Goal: Check status: Check status

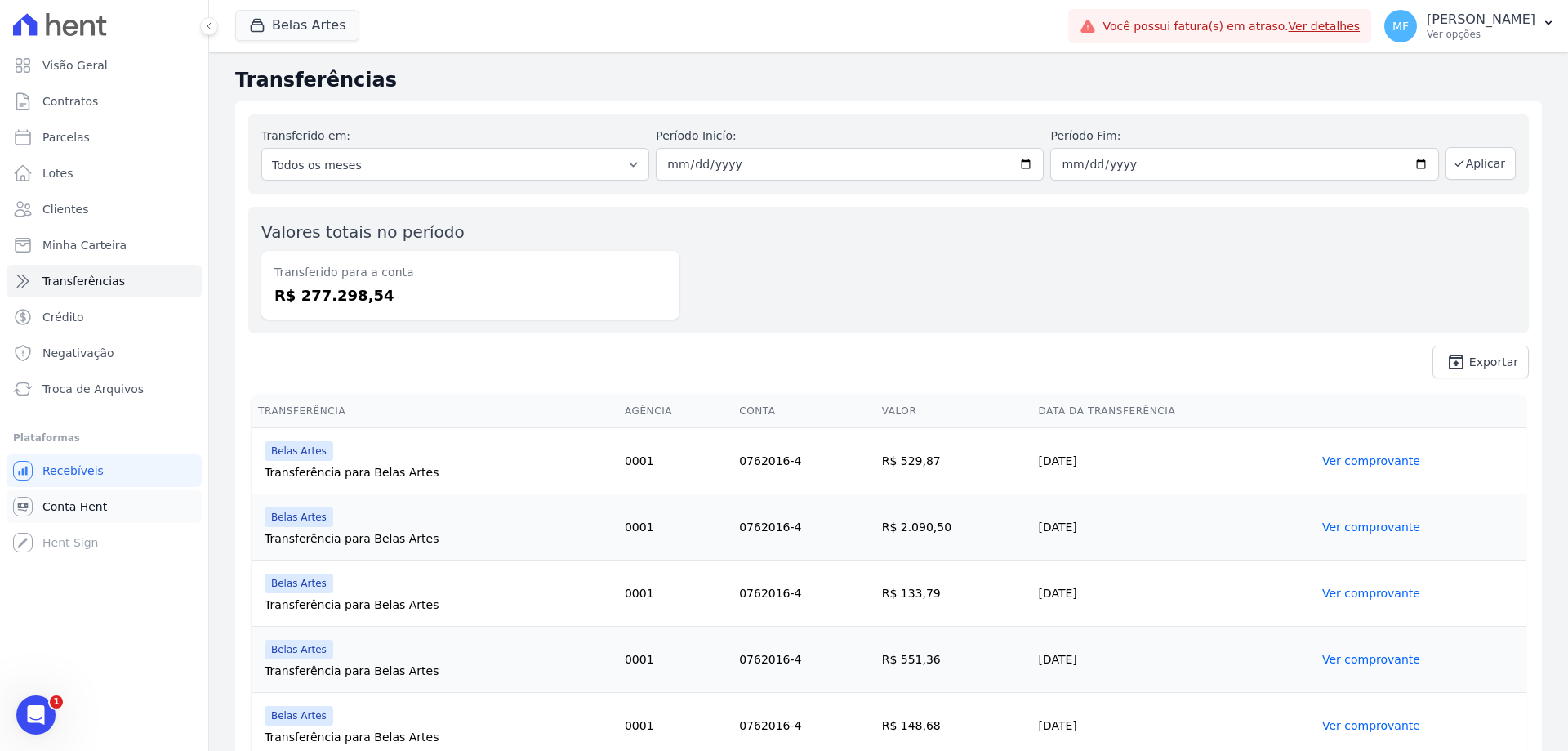
click at [69, 514] on link "Conta Hent" at bounding box center [103, 506] width 195 height 33
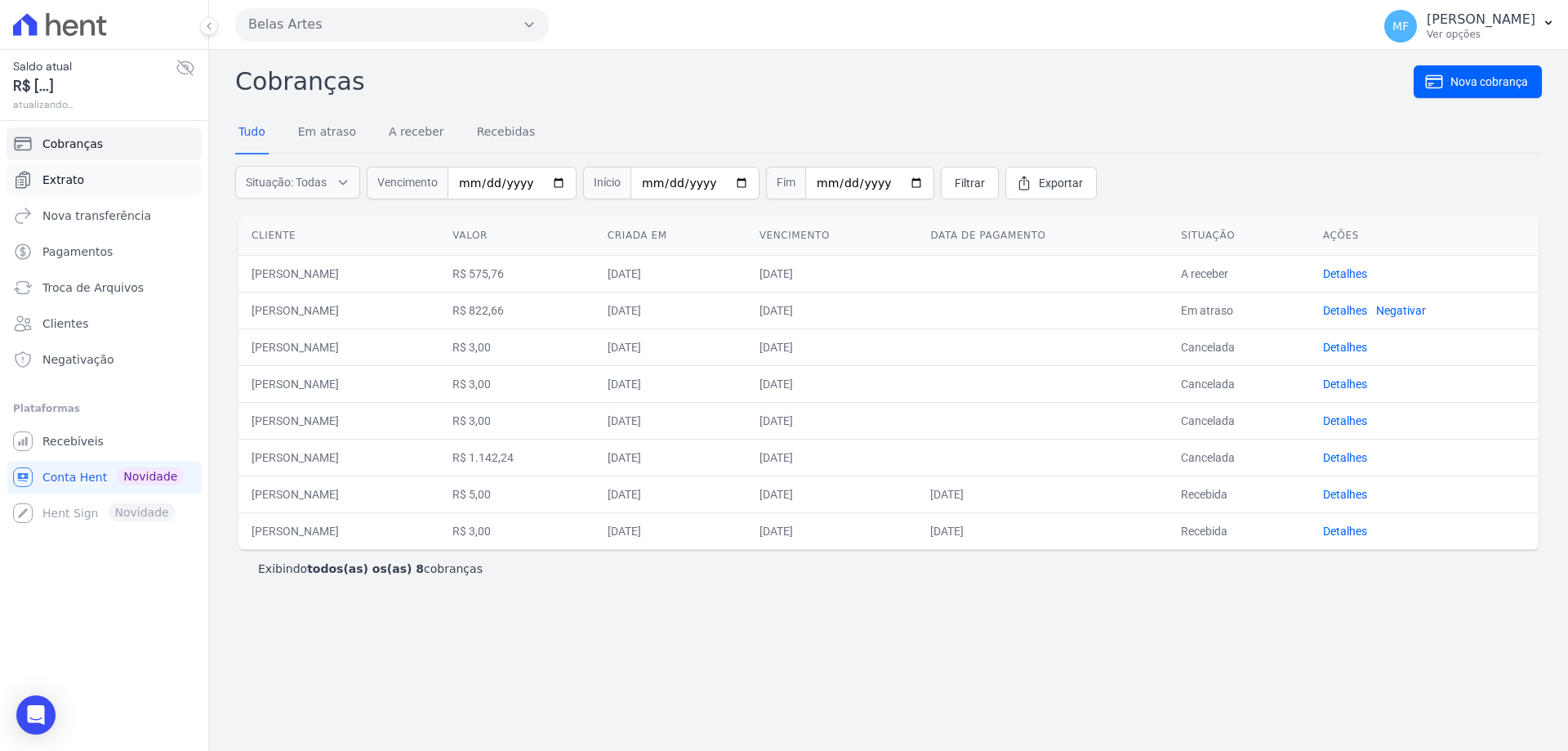
click at [82, 172] on link "Extrato" at bounding box center [103, 179] width 195 height 33
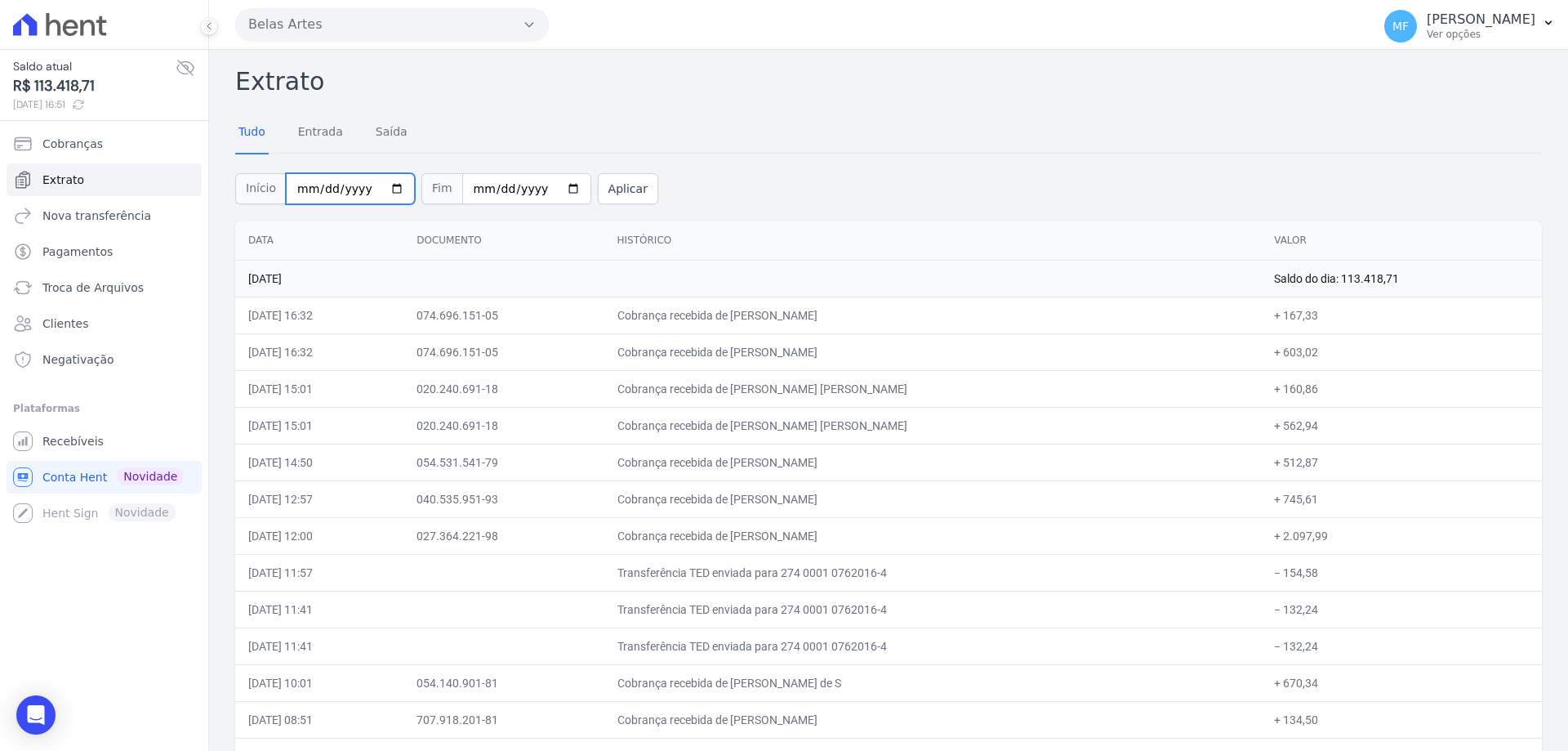
click at [378, 192] on input "[DATE]" at bounding box center [351, 188] width 129 height 31
type input "[DATE]"
click at [546, 189] on input "[DATE]" at bounding box center [526, 188] width 129 height 31
type input "[DATE]"
click at [602, 189] on button "Aplicar" at bounding box center [628, 188] width 60 height 31
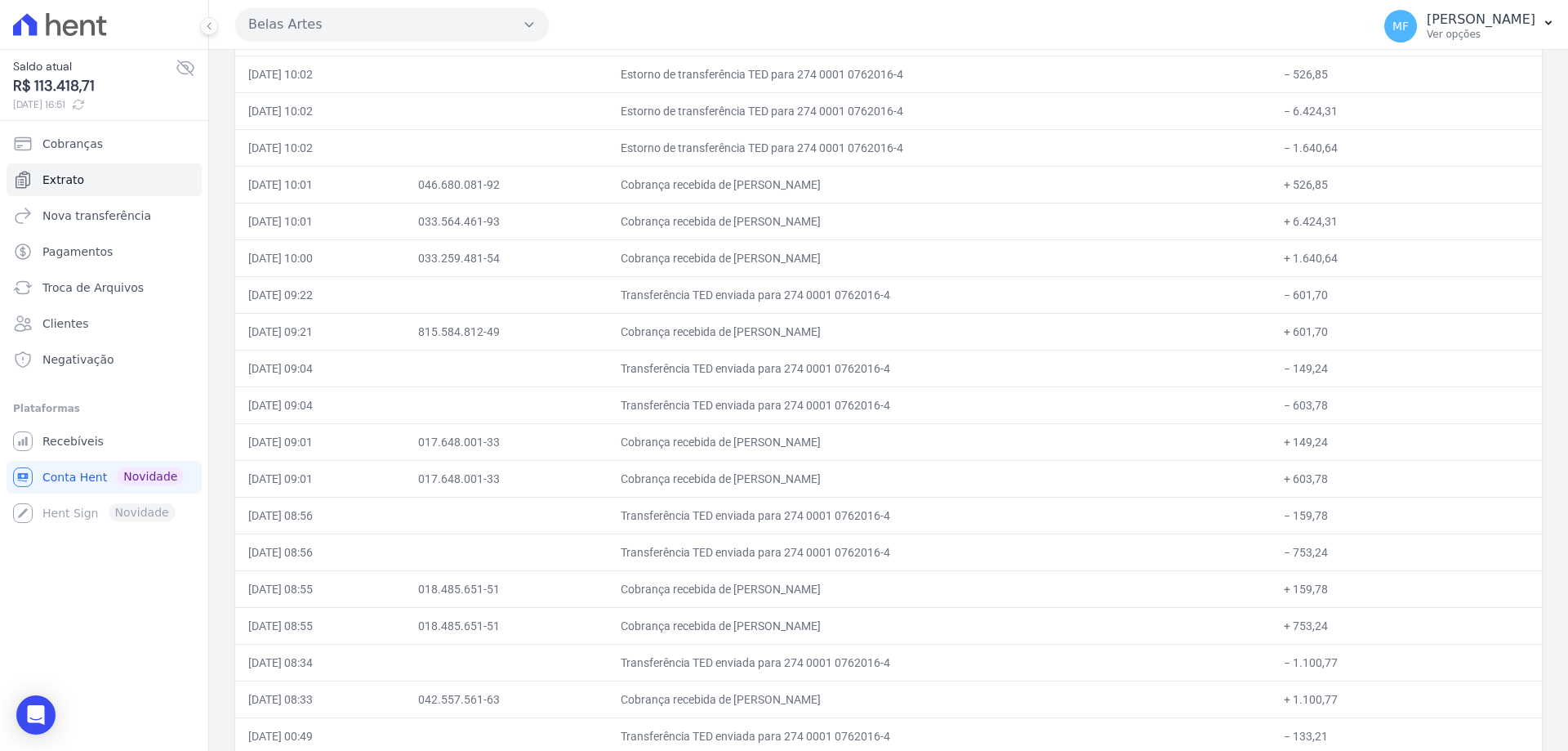
scroll to position [16160, 0]
